Goal: Transaction & Acquisition: Purchase product/service

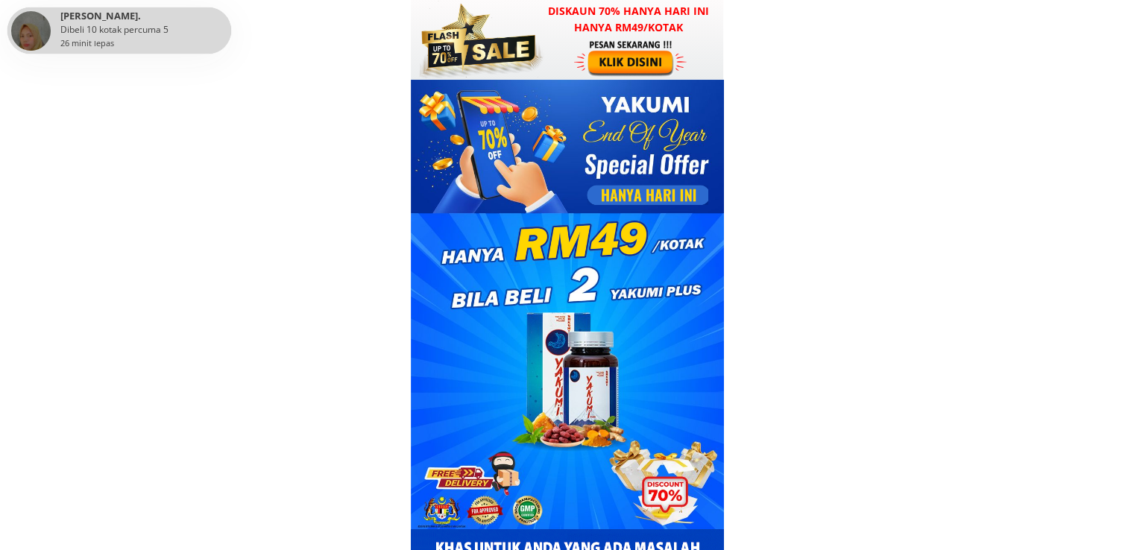
click at [538, 40] on div at bounding box center [478, 40] width 131 height 80
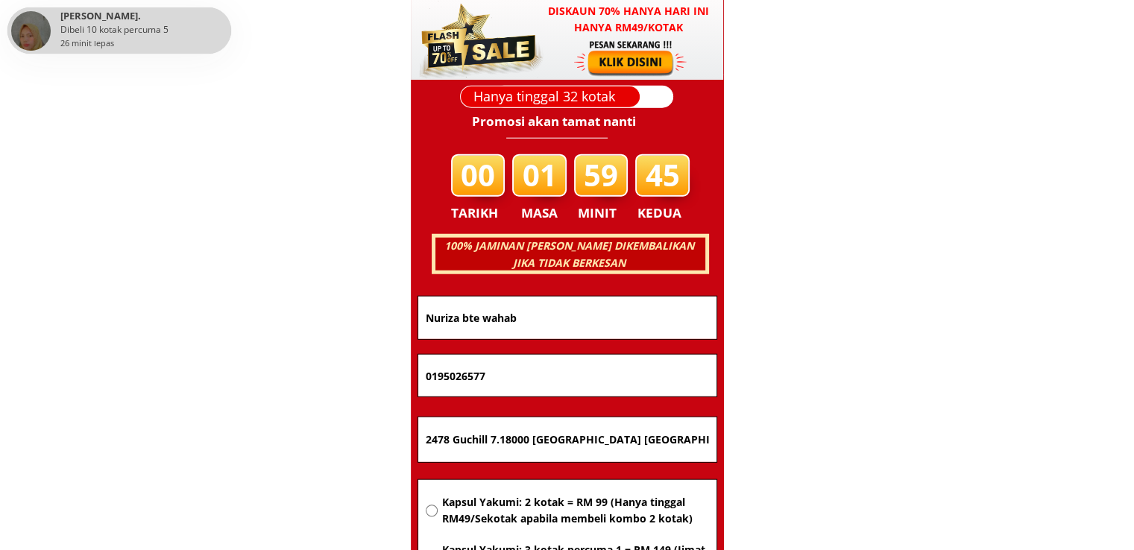
scroll to position [9550, 0]
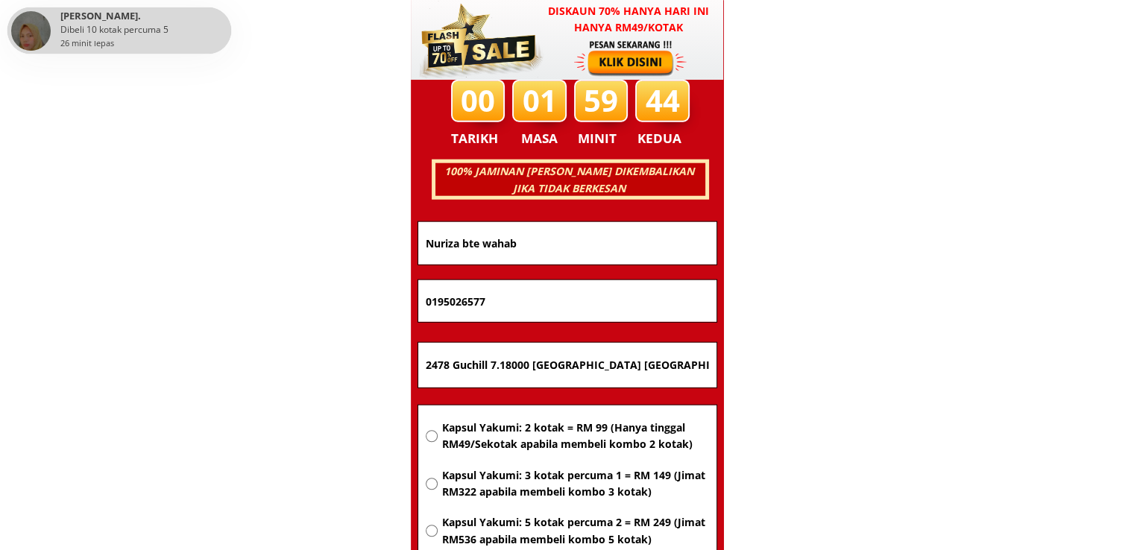
drag, startPoint x: 659, startPoint y: 373, endPoint x: 82, endPoint y: 364, distance: 577.0
paste input "[STREET_ADDRESS]"
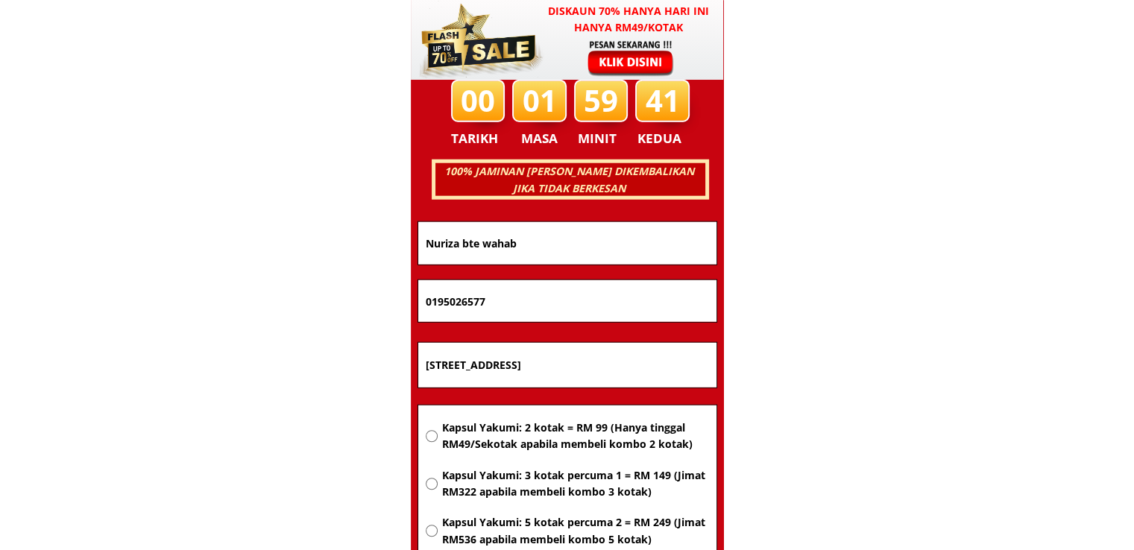
type input "[STREET_ADDRESS]"
click at [596, 433] on span "Kapsul Yakumi: 2 kotak = RM 99 (Hanya tinggal RM49/Sekotak apabila membeli komb…" at bounding box center [574, 437] width 267 height 34
radio input "true"
click at [607, 367] on input "[STREET_ADDRESS]" at bounding box center [567, 365] width 291 height 45
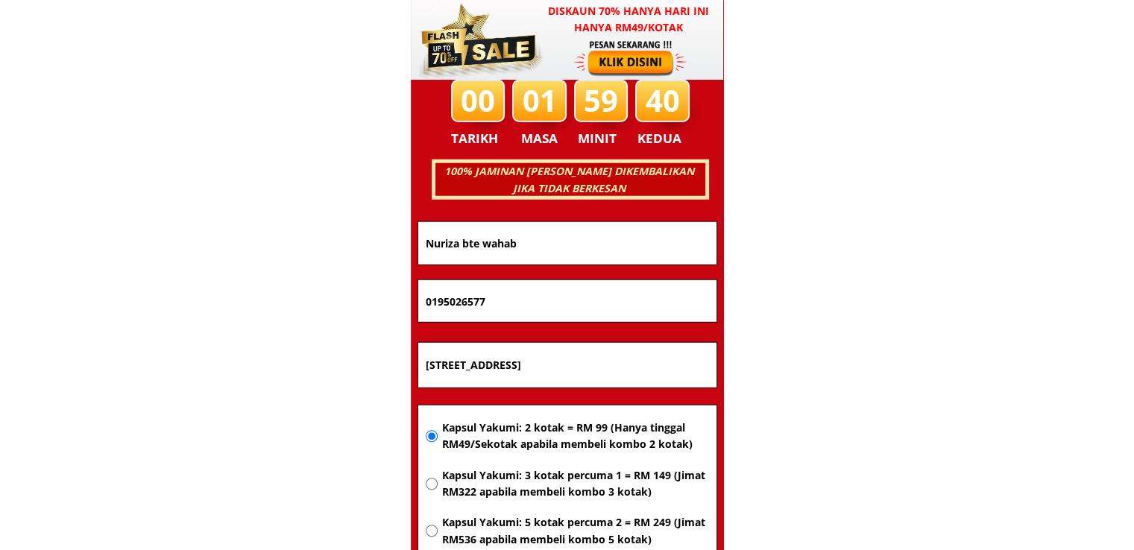
paste input "text"
type input "[STREET_ADDRESS]"
drag, startPoint x: 566, startPoint y: 310, endPoint x: 262, endPoint y: 310, distance: 304.9
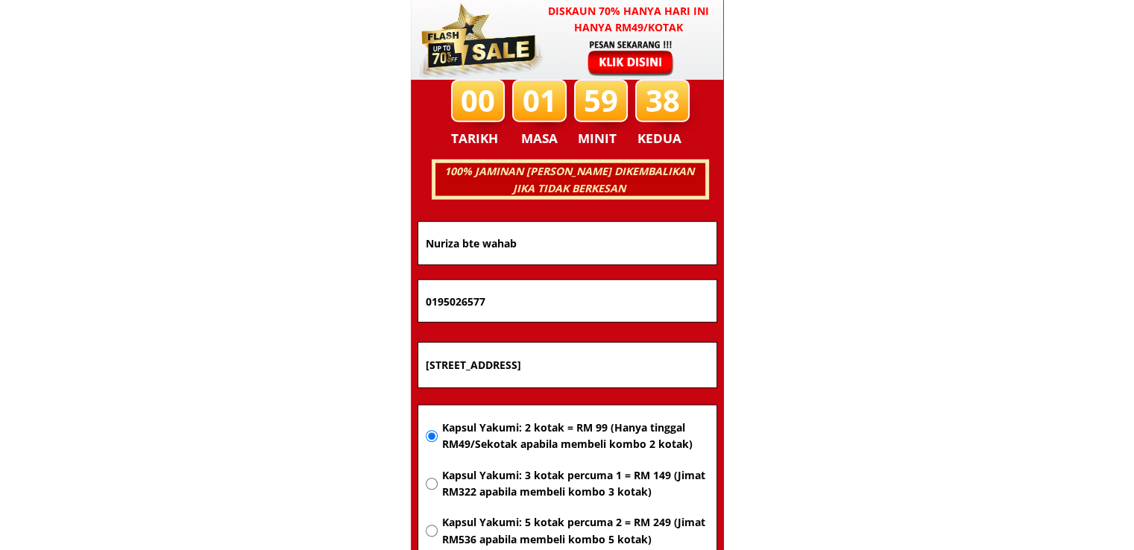
paste input "36912995"
type input "0136912995"
drag, startPoint x: 535, startPoint y: 248, endPoint x: 185, endPoint y: 264, distance: 350.7
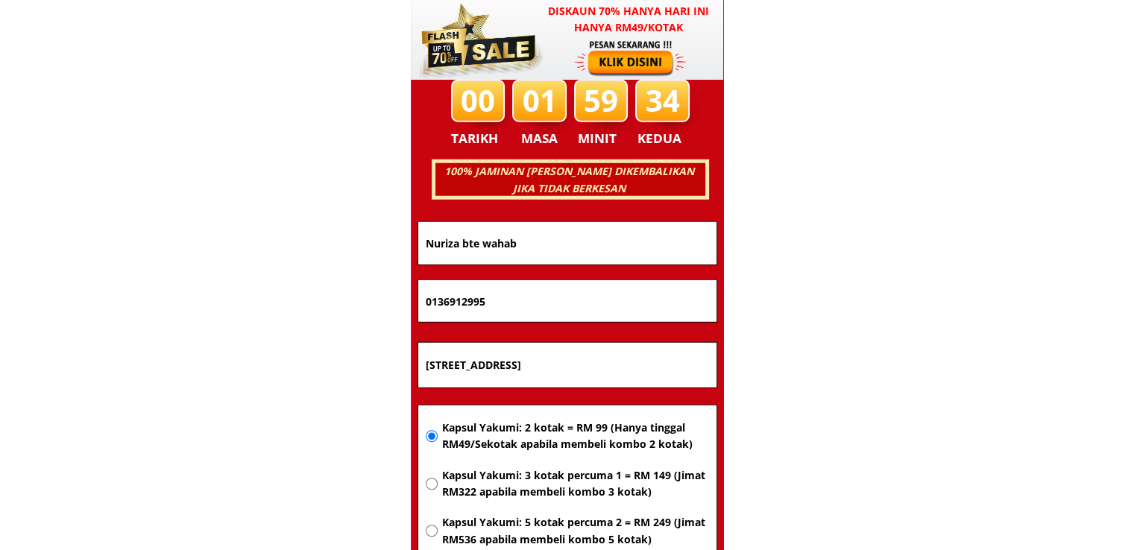
paste input "[PERSON_NAME]"
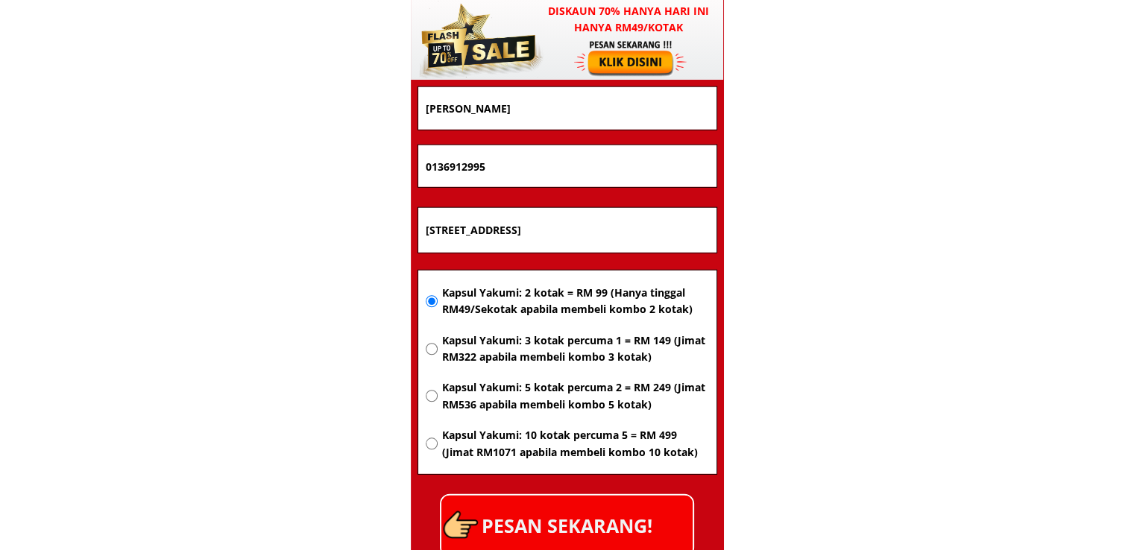
scroll to position [9700, 0]
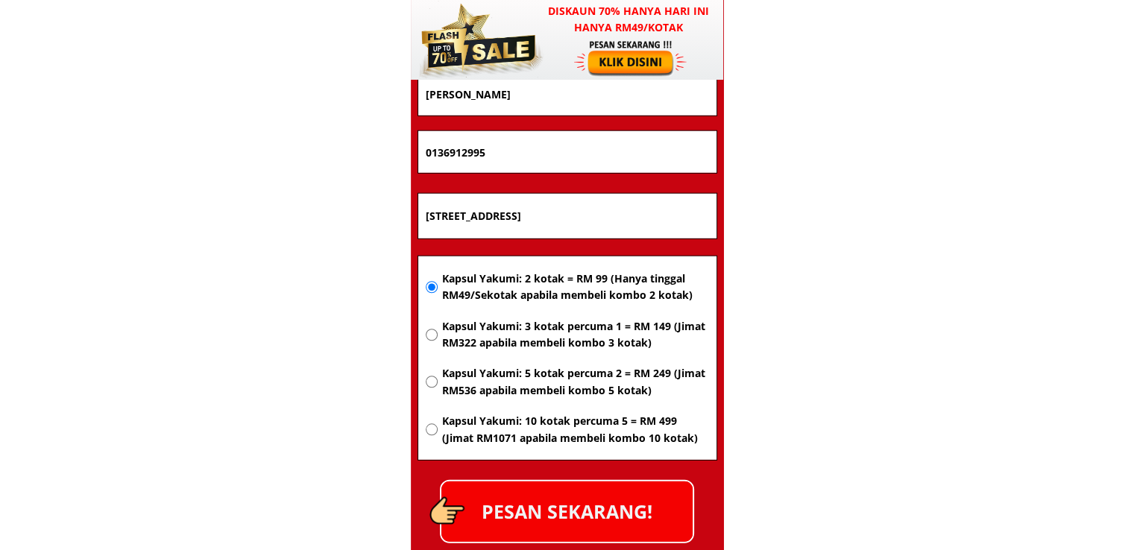
type input "[PERSON_NAME]"
click at [638, 495] on p "PESAN SEKARANG!" at bounding box center [566, 512] width 251 height 60
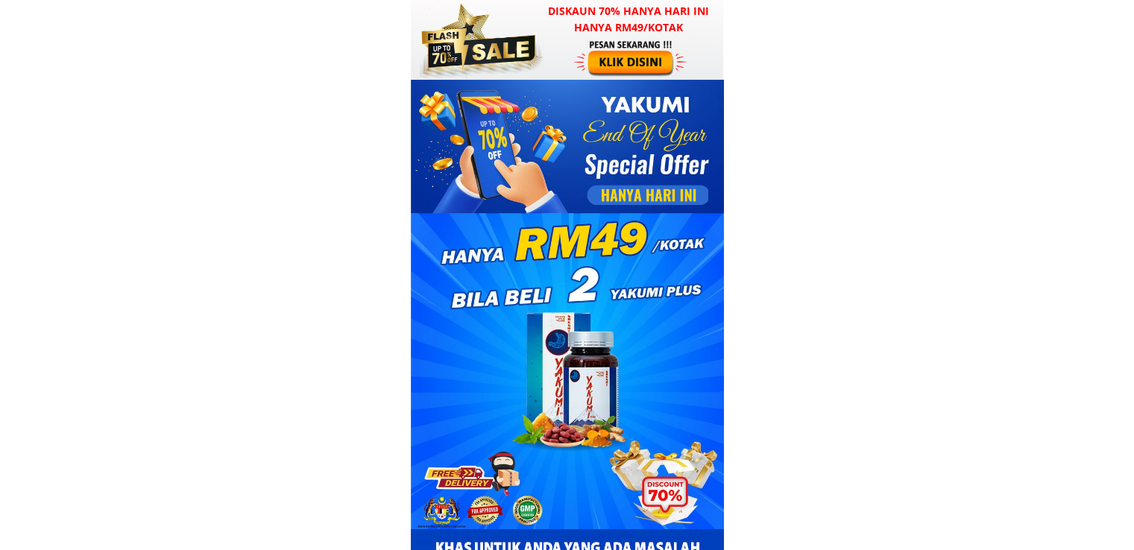
click at [514, 54] on div at bounding box center [478, 40] width 131 height 80
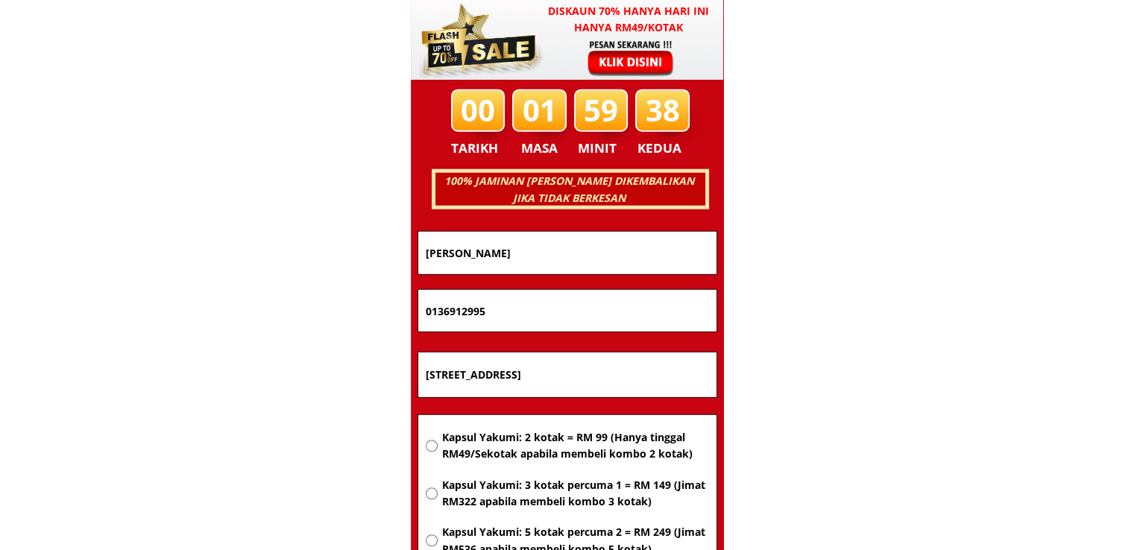
scroll to position [9550, 0]
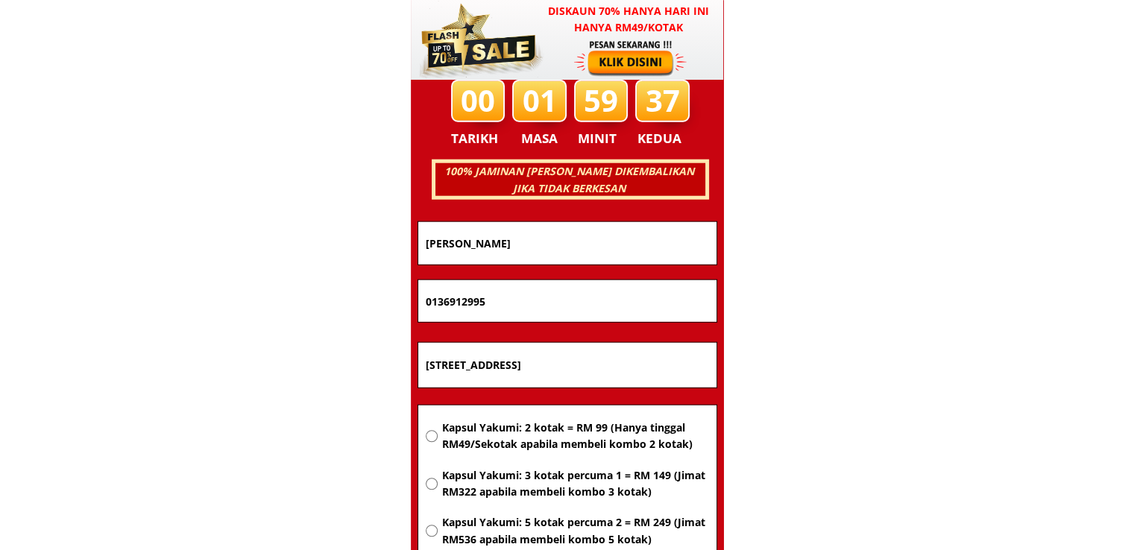
click at [596, 370] on input "[STREET_ADDRESS]" at bounding box center [567, 365] width 291 height 45
paste input "Gerai no 4 disiswa lembar"
type input "Gerai no 4 disiswa lembaran"
click at [582, 426] on span "Kapsul Yakumi: 2 kotak = RM 99 (Hanya tinggal RM49/Sekotak apabila membeli komb…" at bounding box center [574, 437] width 267 height 34
radio input "true"
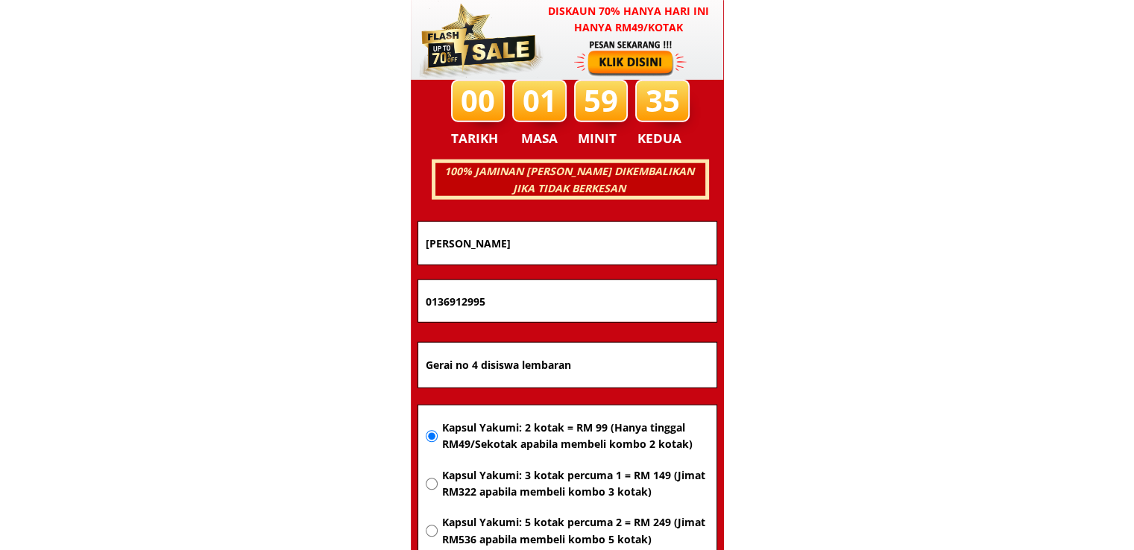
drag, startPoint x: 554, startPoint y: 298, endPoint x: 288, endPoint y: 292, distance: 266.2
paste input "25981728"
type input "0125981728"
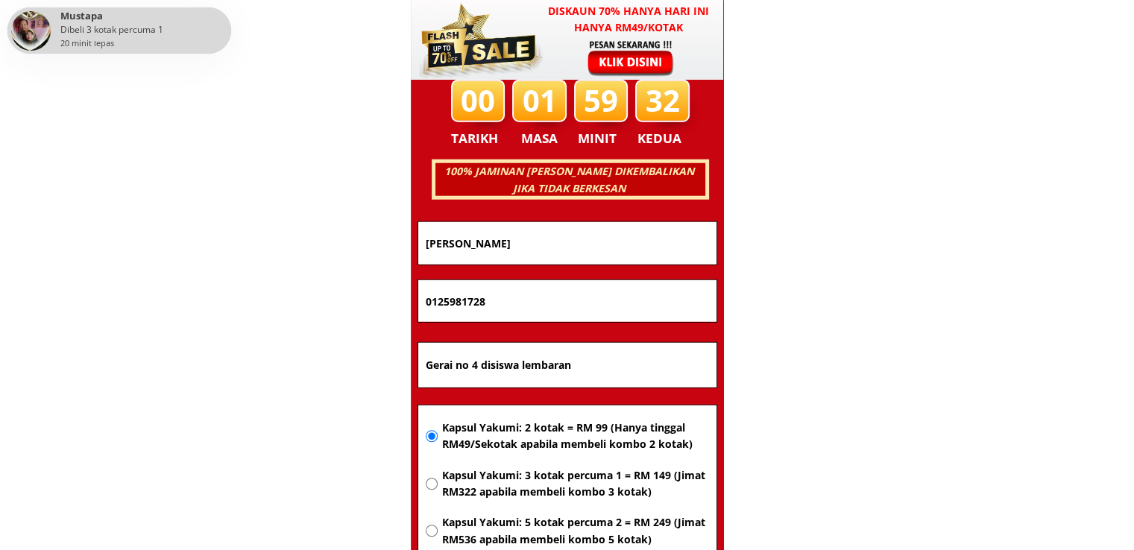
drag, startPoint x: 496, startPoint y: 238, endPoint x: 161, endPoint y: 242, distance: 334.7
paste input "Saayah yusoff"
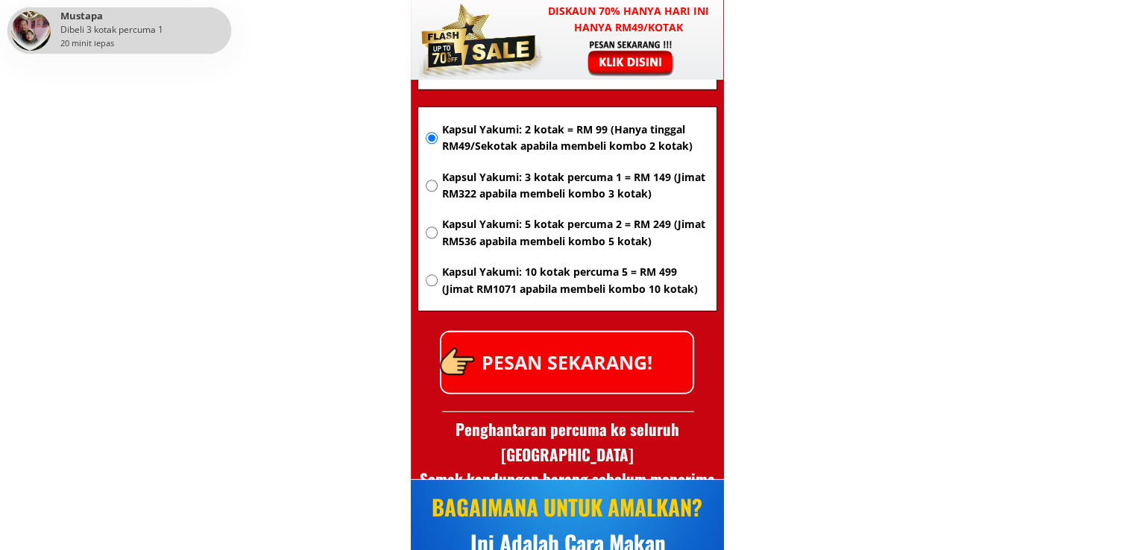
type input "Saayah yusoff"
click at [622, 376] on p "PESAN SEKARANG!" at bounding box center [566, 362] width 251 height 60
